Goal: Task Accomplishment & Management: Manage account settings

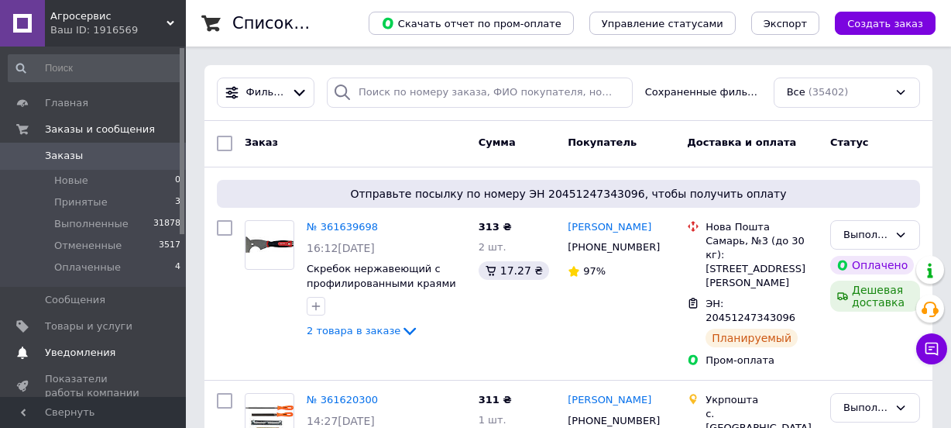
click at [64, 349] on span "Уведомления" at bounding box center [80, 352] width 70 height 14
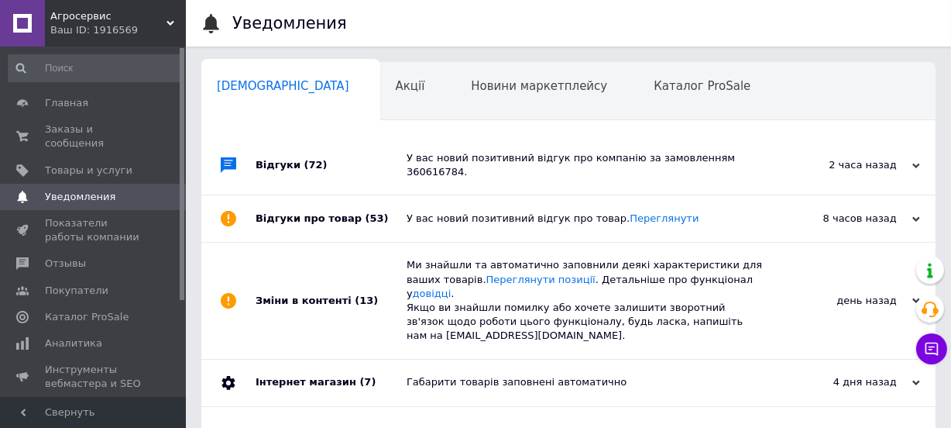
scroll to position [0, 8]
click at [77, 132] on span "Заказы и сообщения" at bounding box center [94, 136] width 98 height 28
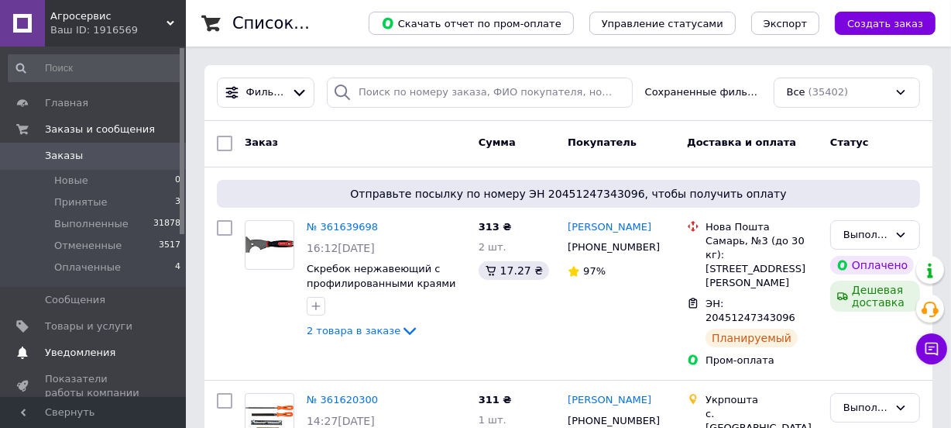
click at [68, 350] on span "Уведомления" at bounding box center [80, 352] width 70 height 14
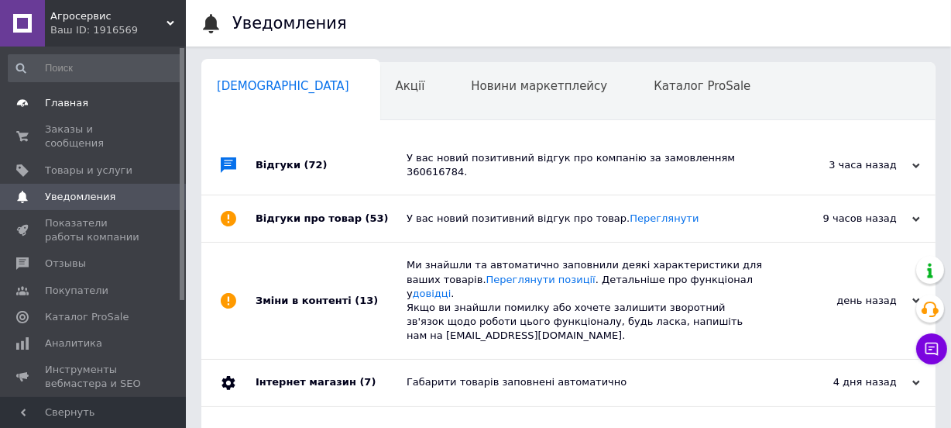
scroll to position [0, 8]
click at [63, 107] on span "Главная" at bounding box center [66, 103] width 43 height 14
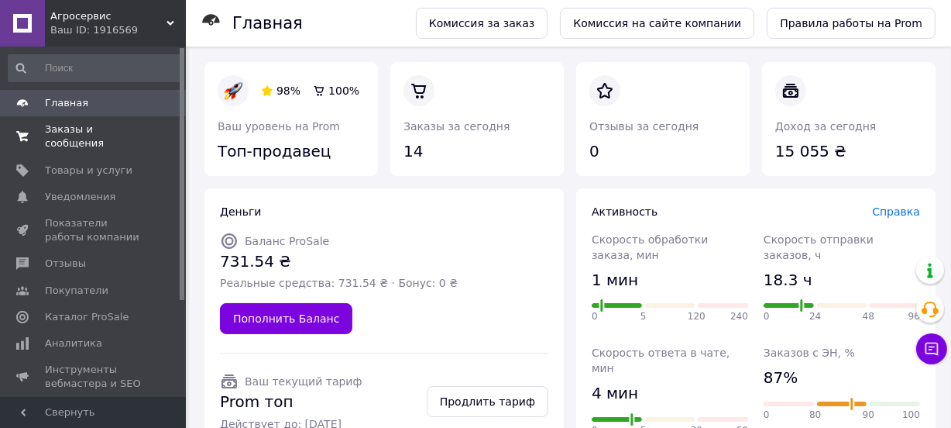
click at [62, 134] on span "Заказы и сообщения" at bounding box center [94, 136] width 98 height 28
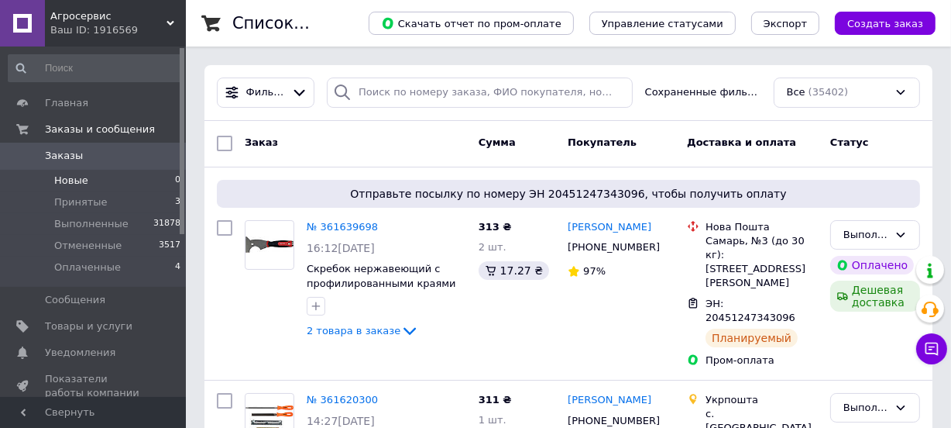
click at [71, 177] on span "Новые" at bounding box center [71, 180] width 34 height 14
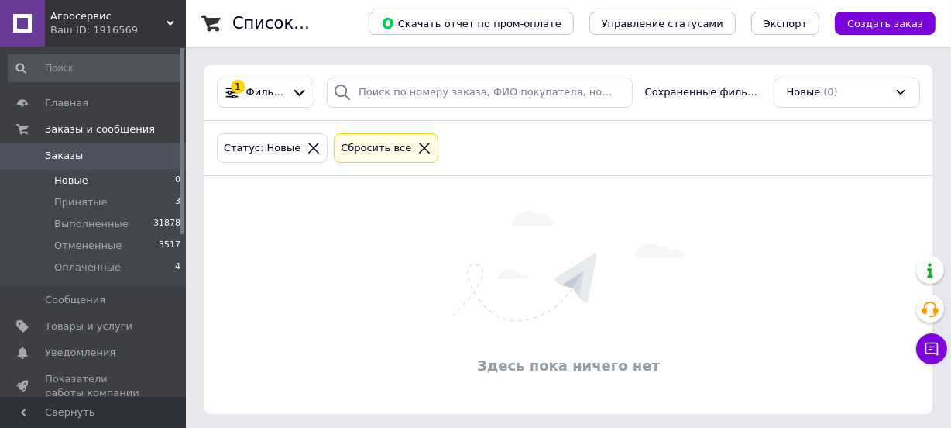
click at [59, 156] on span "Заказы" at bounding box center [64, 156] width 38 height 14
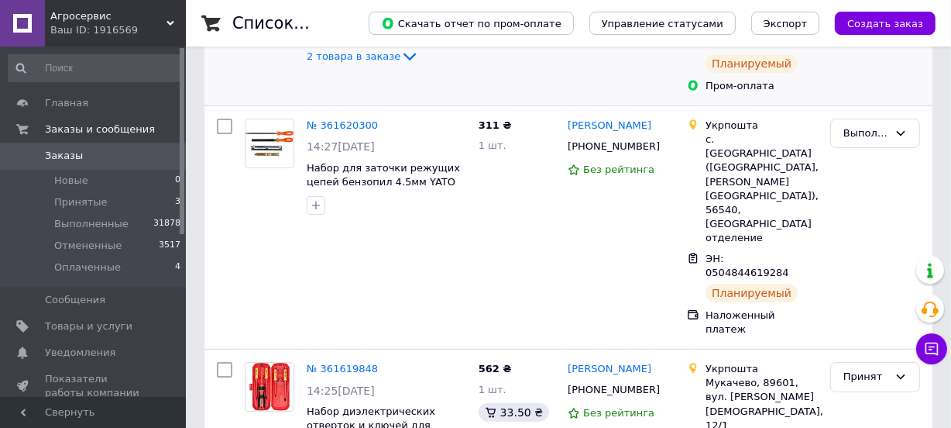
scroll to position [281, 0]
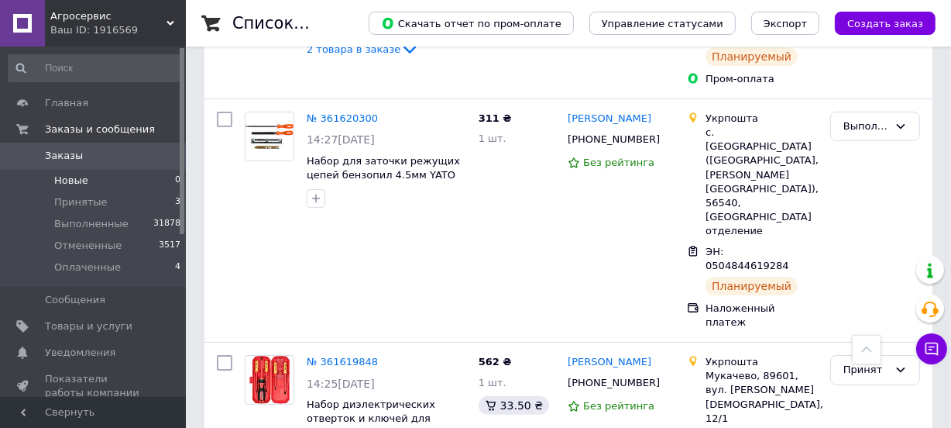
click at [64, 178] on span "Новые" at bounding box center [71, 180] width 34 height 14
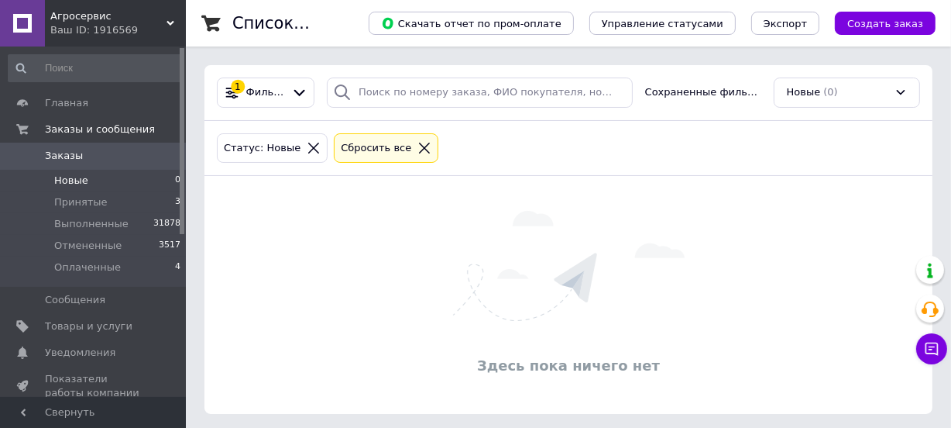
click at [60, 156] on span "Заказы" at bounding box center [64, 156] width 38 height 14
